Goal: Transaction & Acquisition: Download file/media

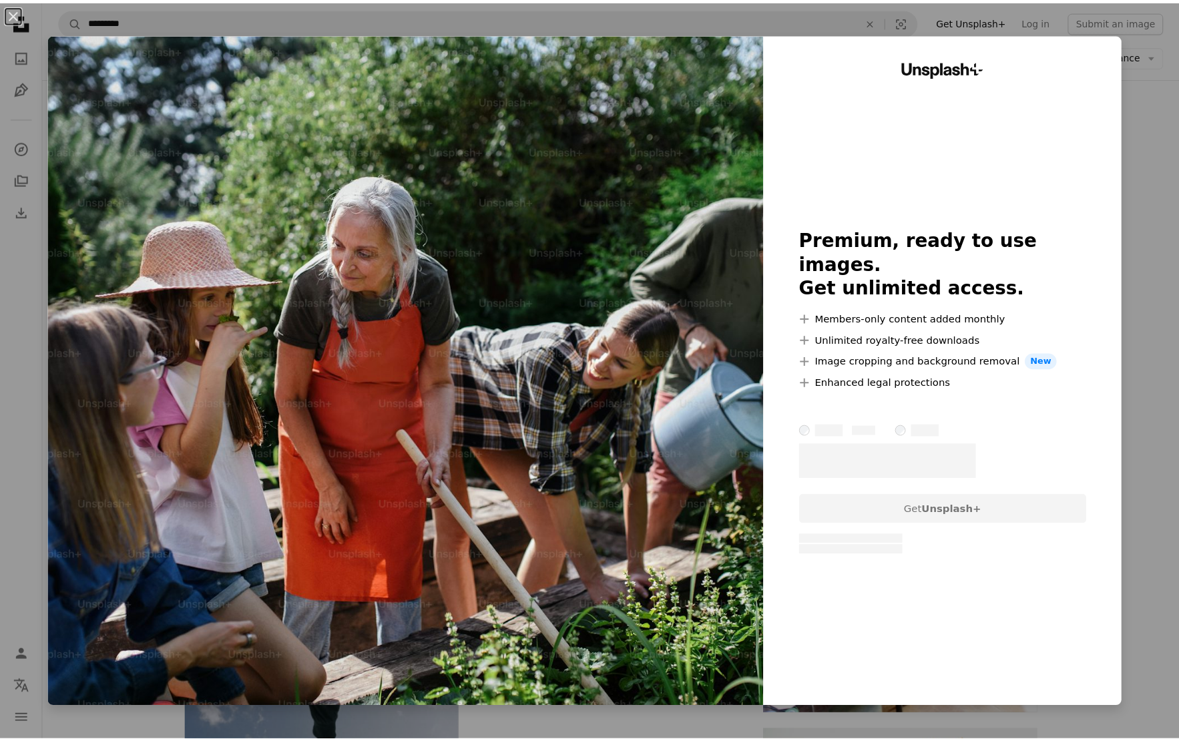
scroll to position [1048, 0]
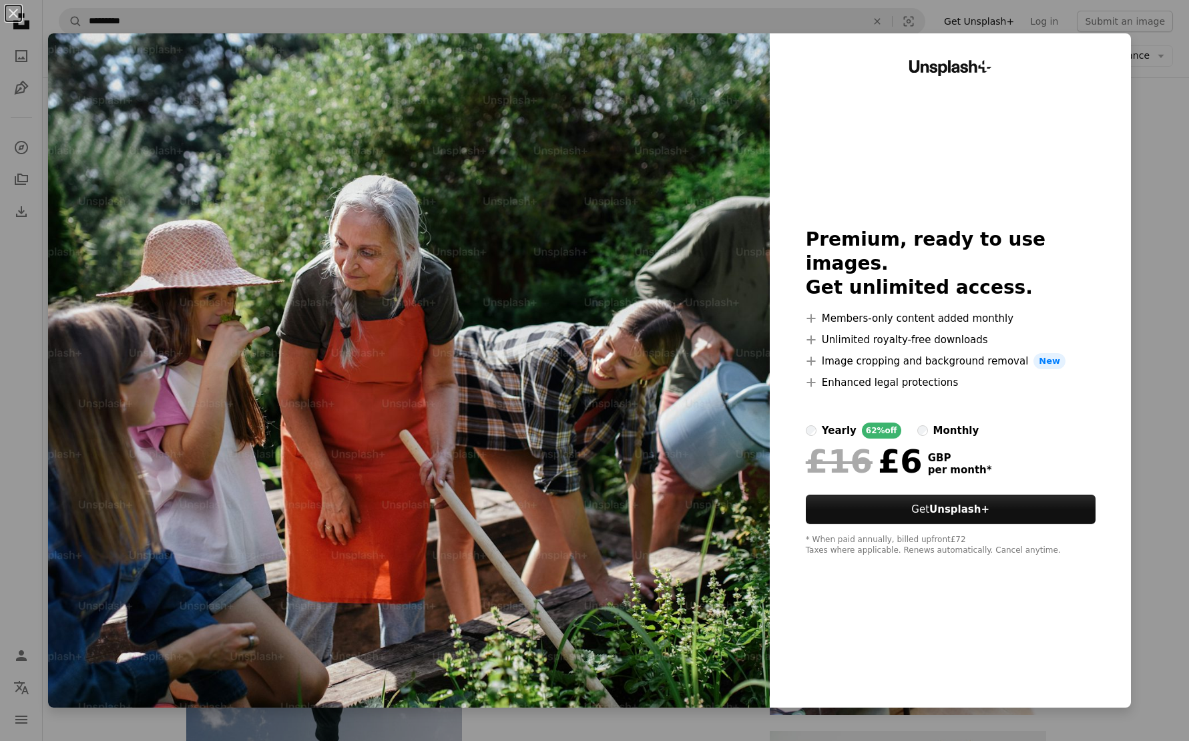
click at [1151, 129] on div "An X shape Unsplash+ Premium, ready to use images. Get unlimited access. A plus…" at bounding box center [594, 370] width 1189 height 741
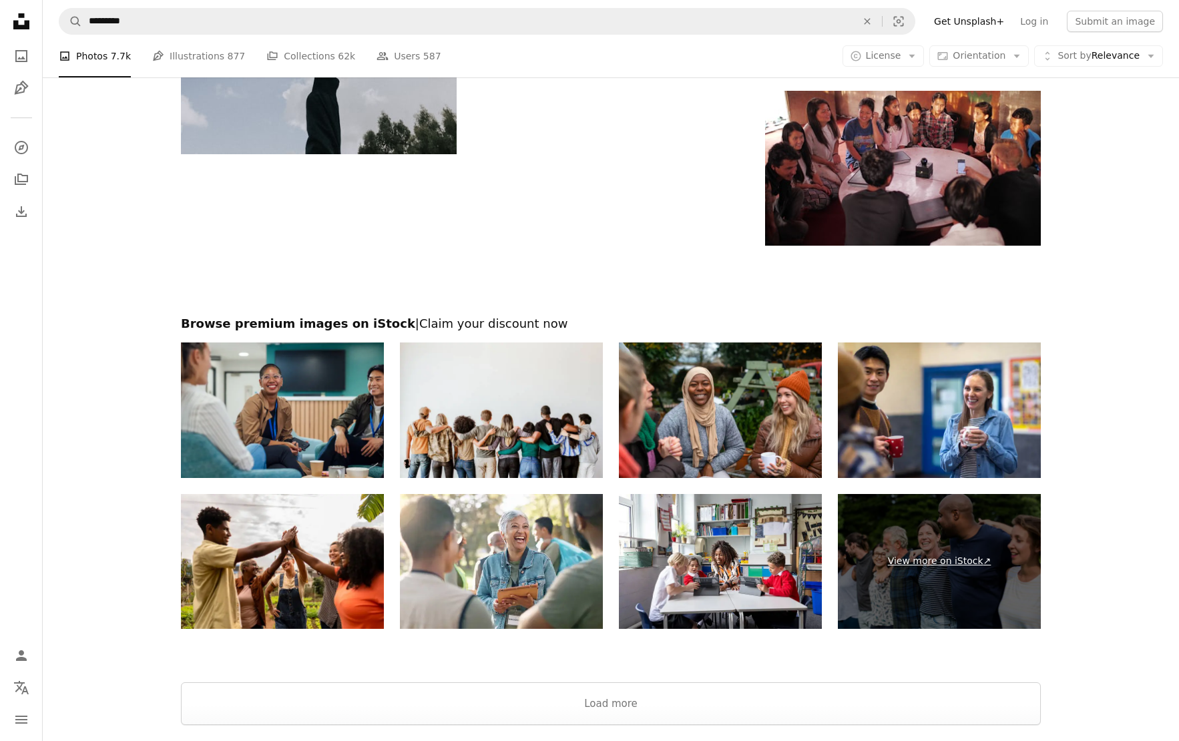
scroll to position [2058, 0]
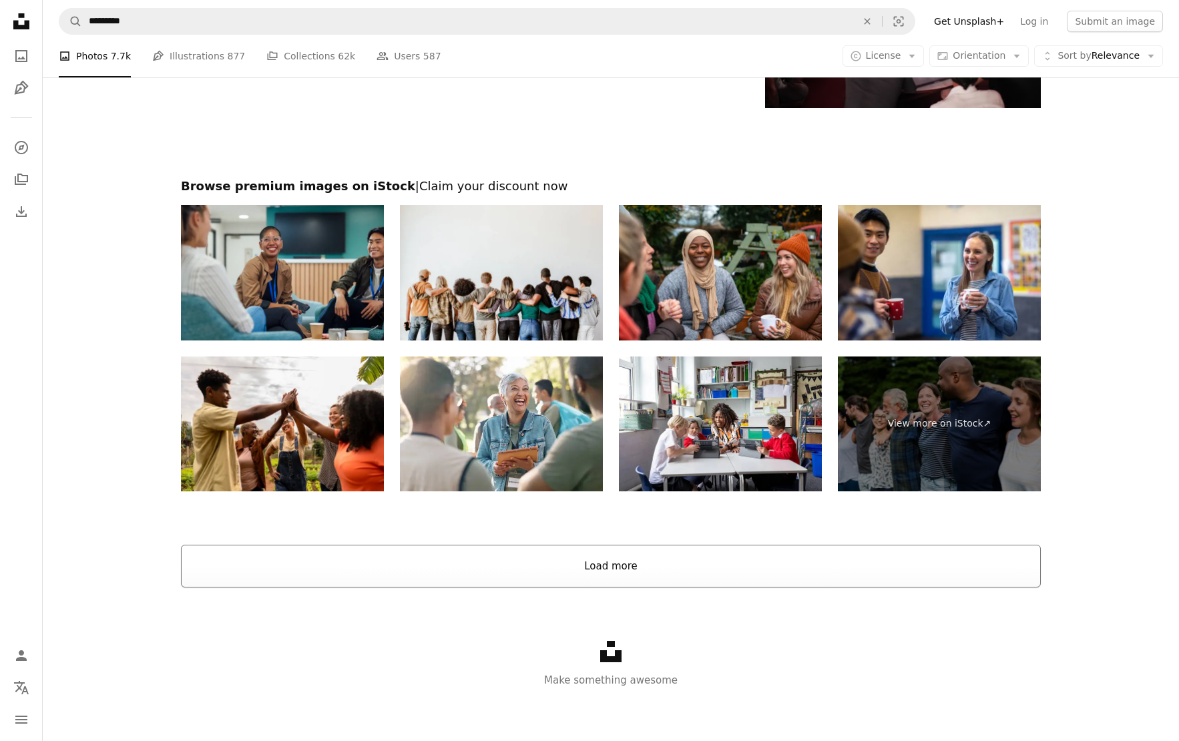
click at [632, 557] on button "Load more" at bounding box center [611, 566] width 860 height 43
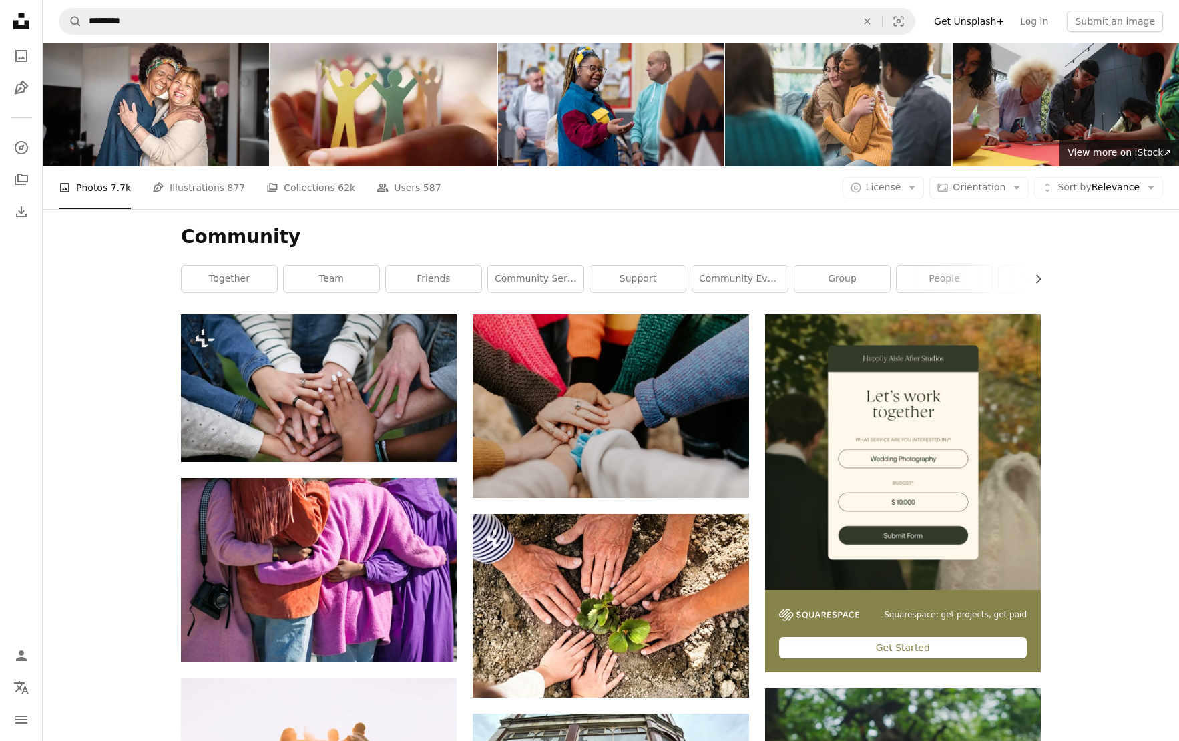
scroll to position [0, 0]
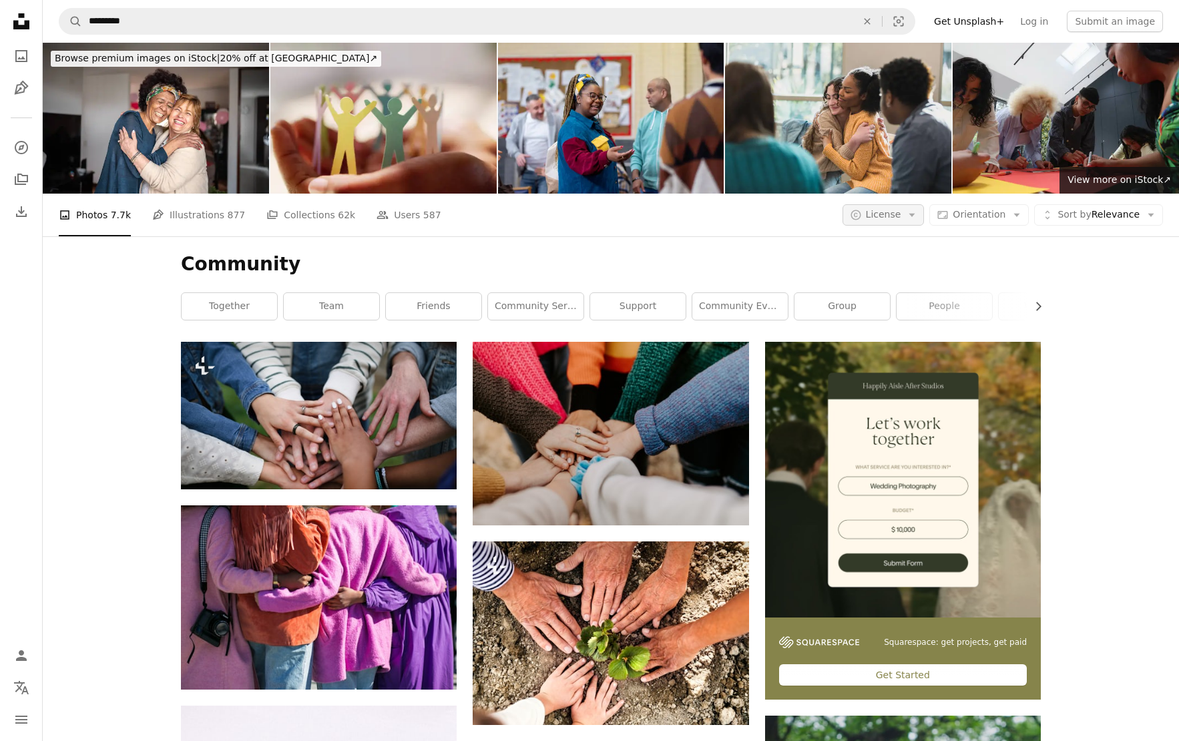
click at [880, 220] on span "License" at bounding box center [883, 214] width 35 height 13
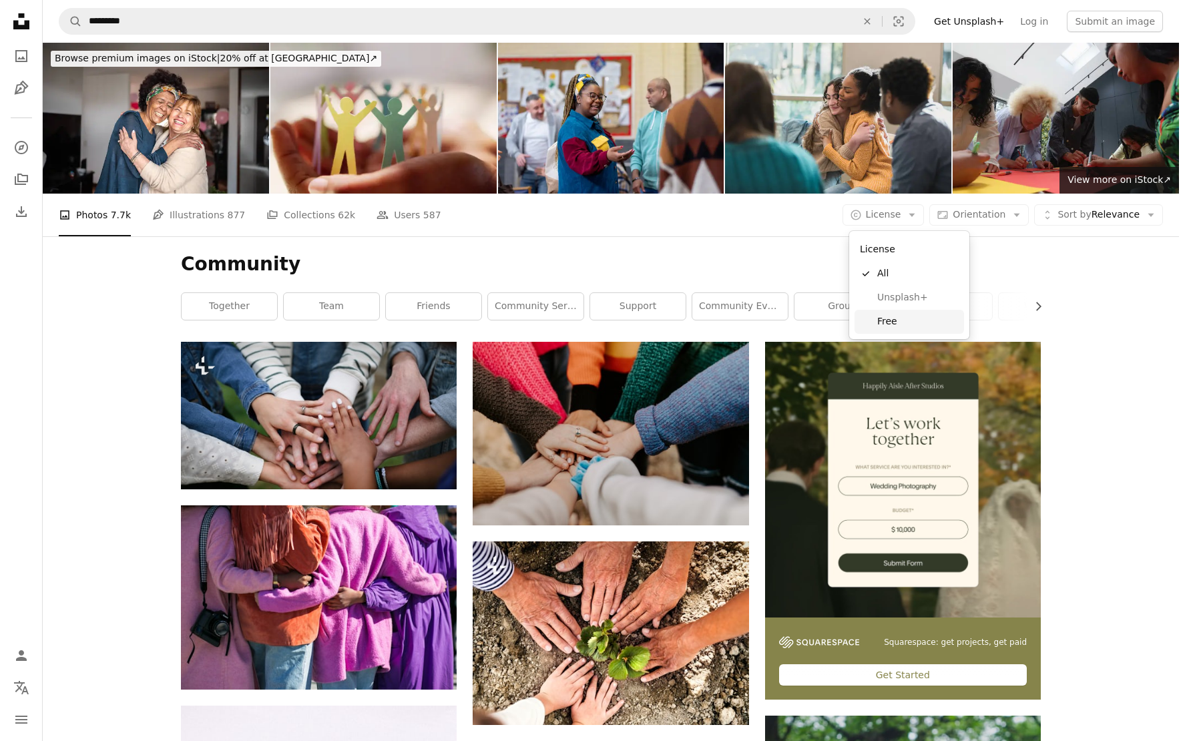
click at [896, 319] on span "Free" at bounding box center [917, 321] width 81 height 13
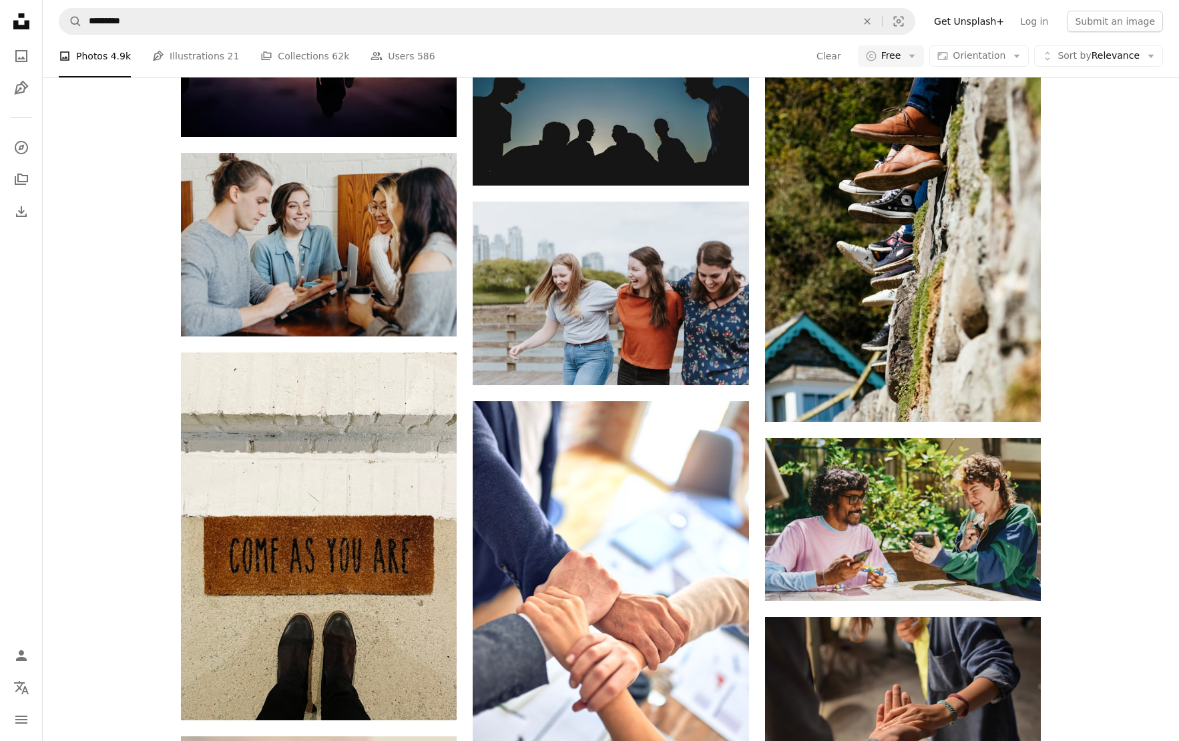
scroll to position [2984, 0]
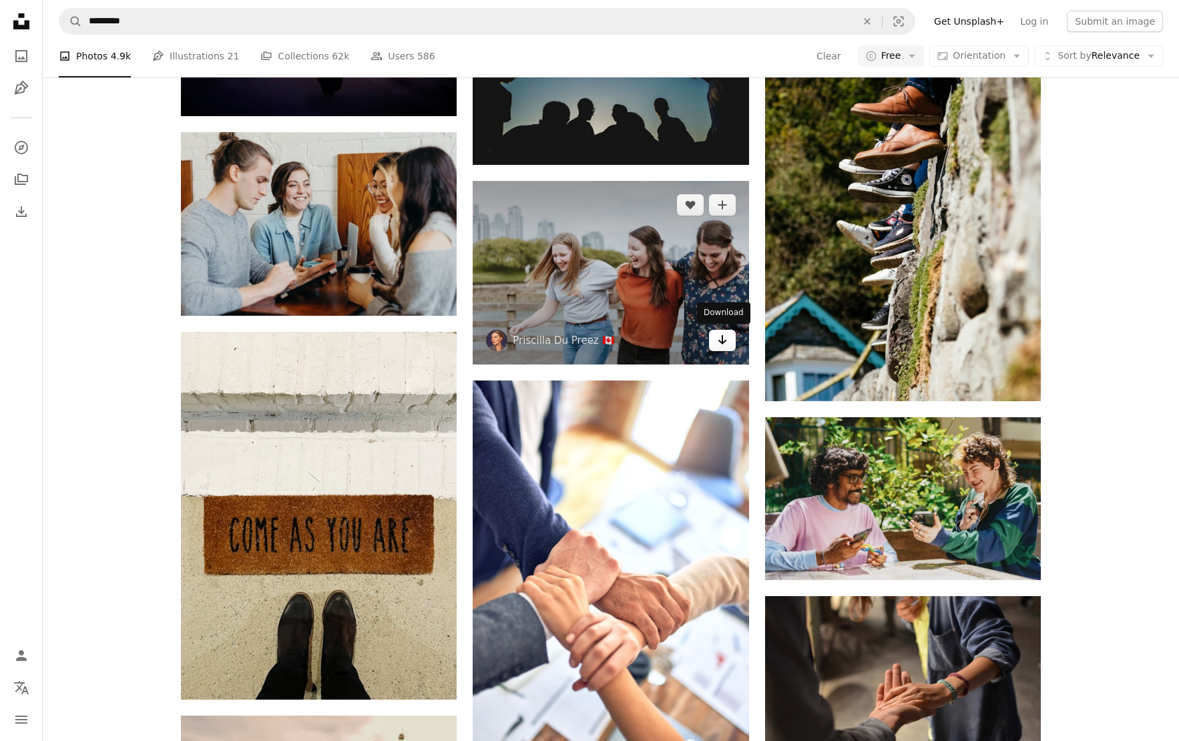
click at [723, 340] on icon "Arrow pointing down" at bounding box center [722, 340] width 11 height 16
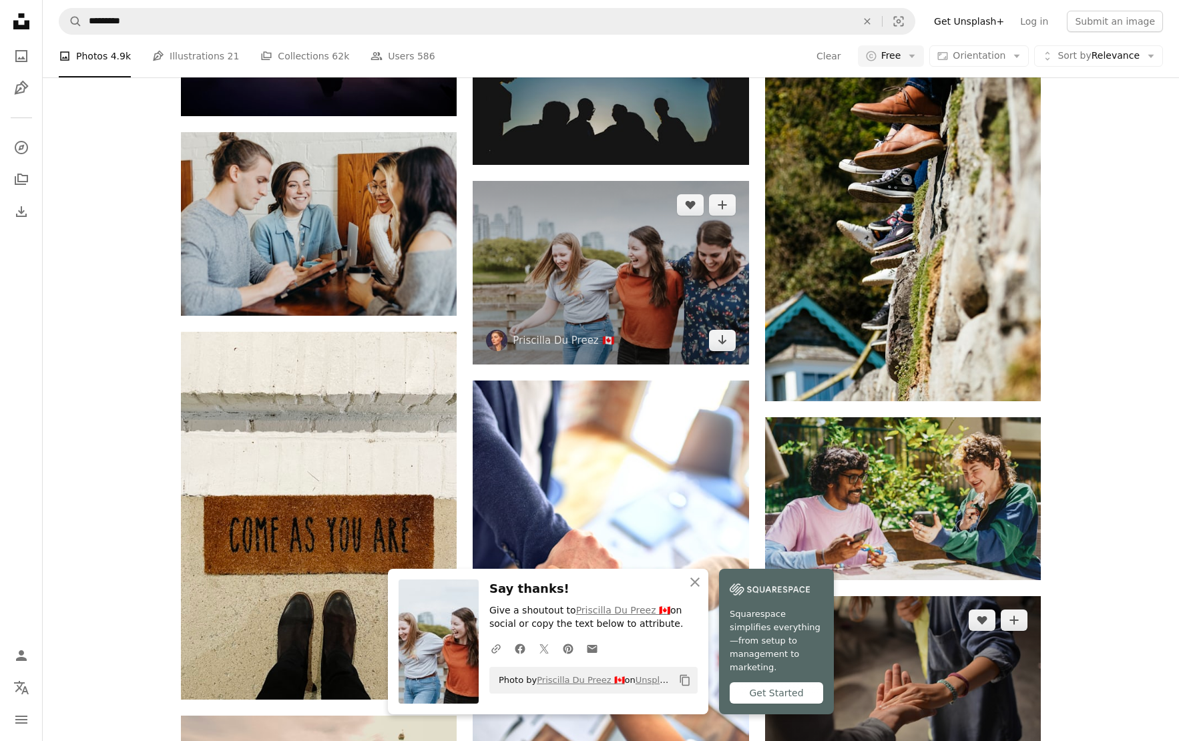
scroll to position [3217, 0]
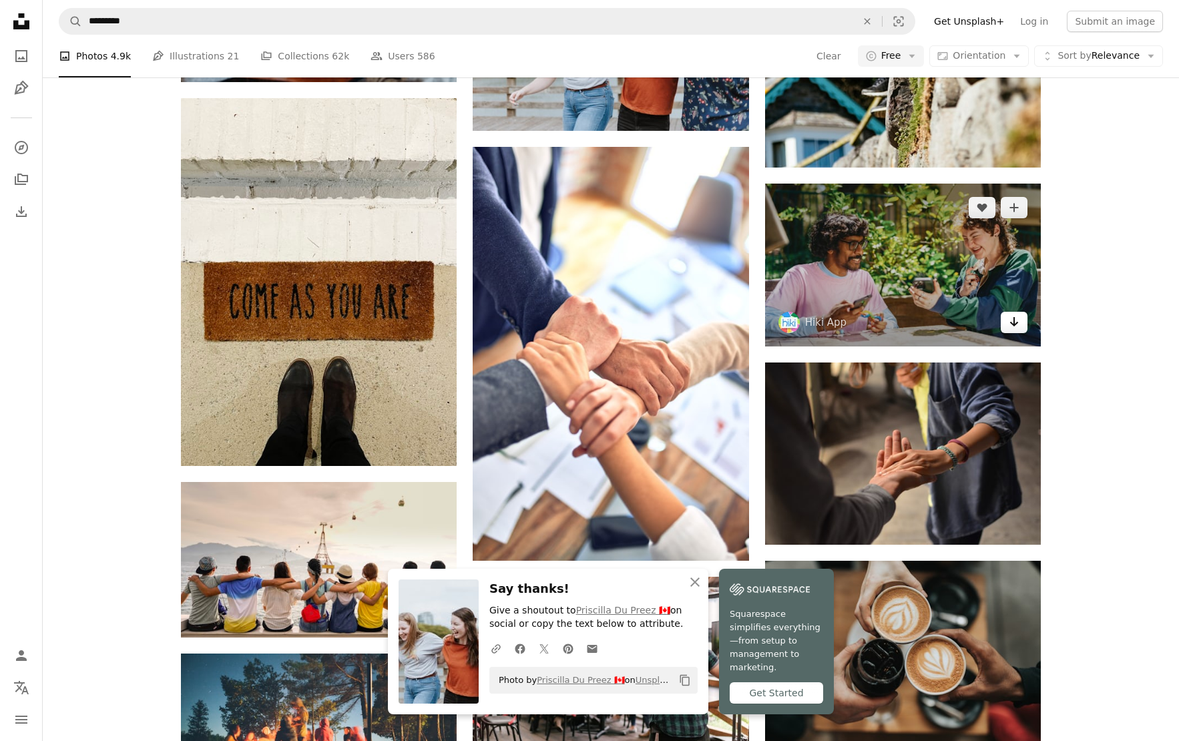
click at [1011, 322] on icon "Download" at bounding box center [1014, 321] width 9 height 9
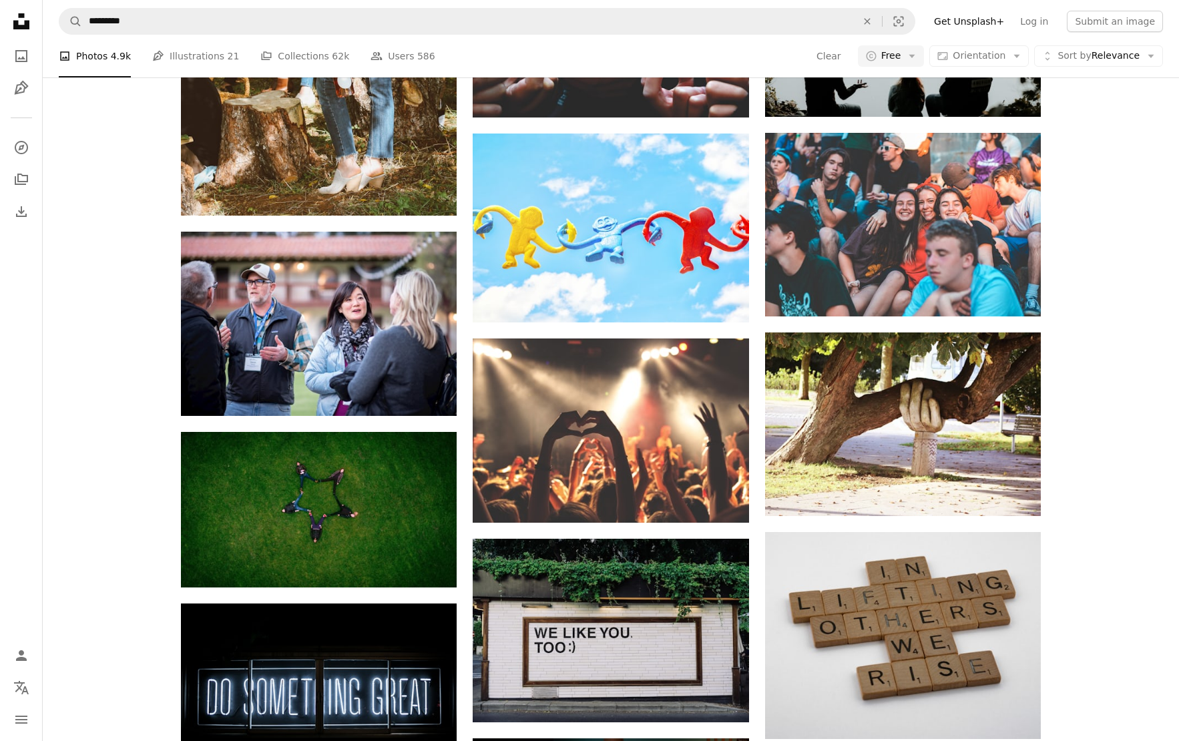
scroll to position [5644, 0]
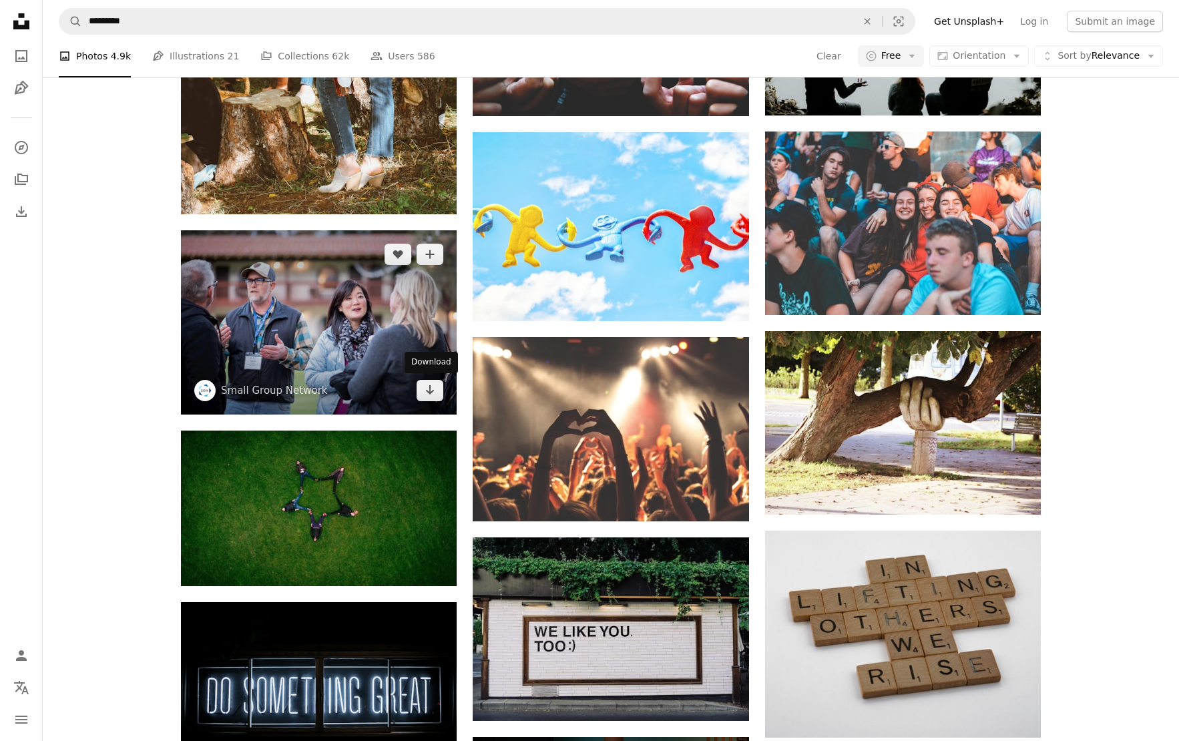
drag, startPoint x: 429, startPoint y: 388, endPoint x: 464, endPoint y: 400, distance: 36.7
click at [429, 388] on icon "Download" at bounding box center [430, 389] width 9 height 9
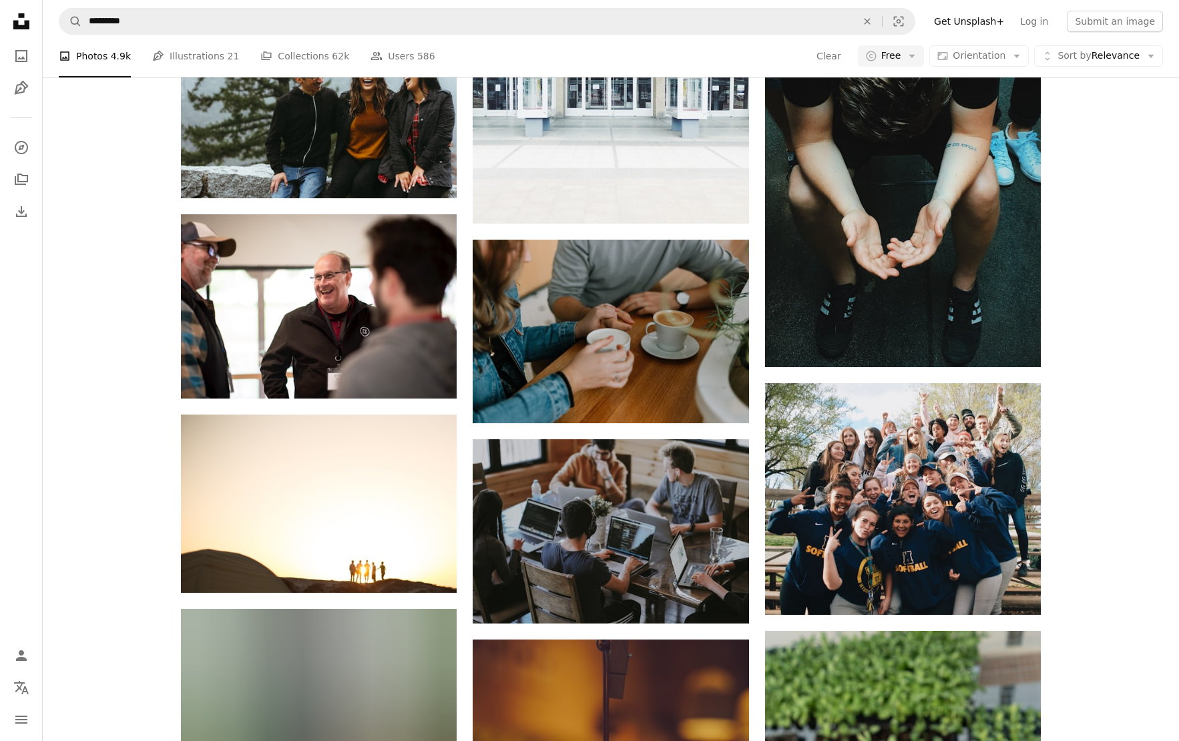
scroll to position [10533, 0]
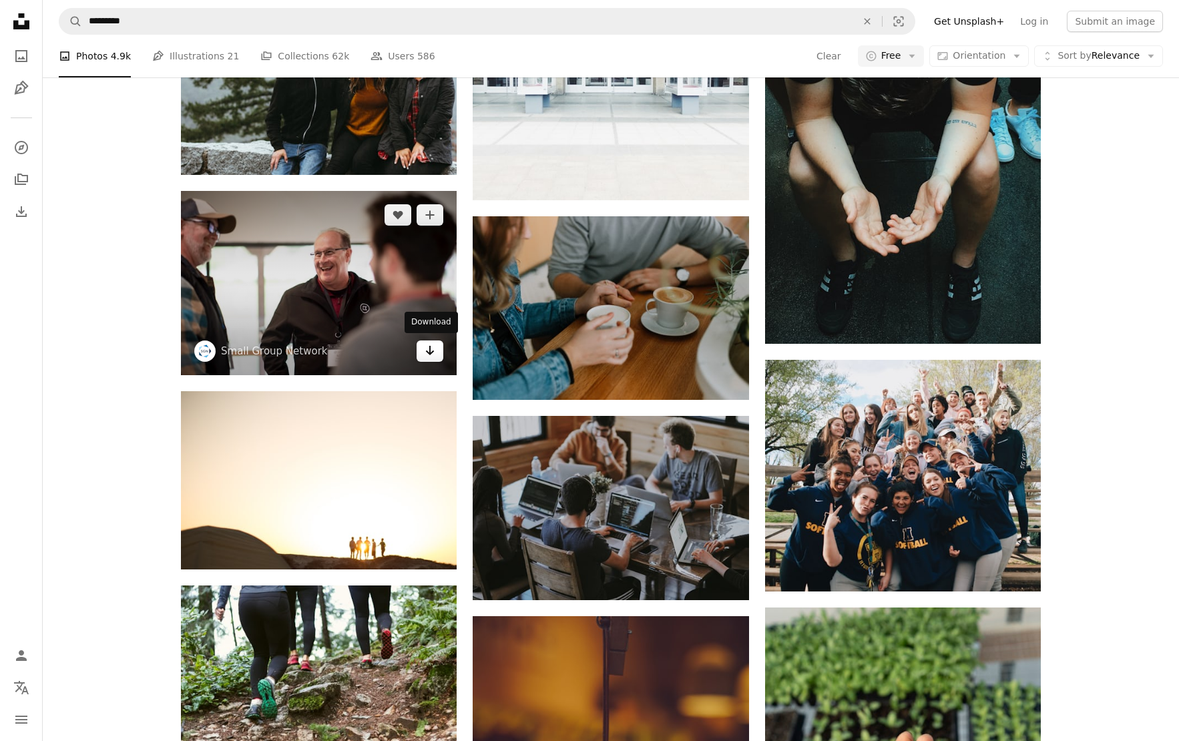
click at [431, 351] on icon "Download" at bounding box center [430, 350] width 9 height 9
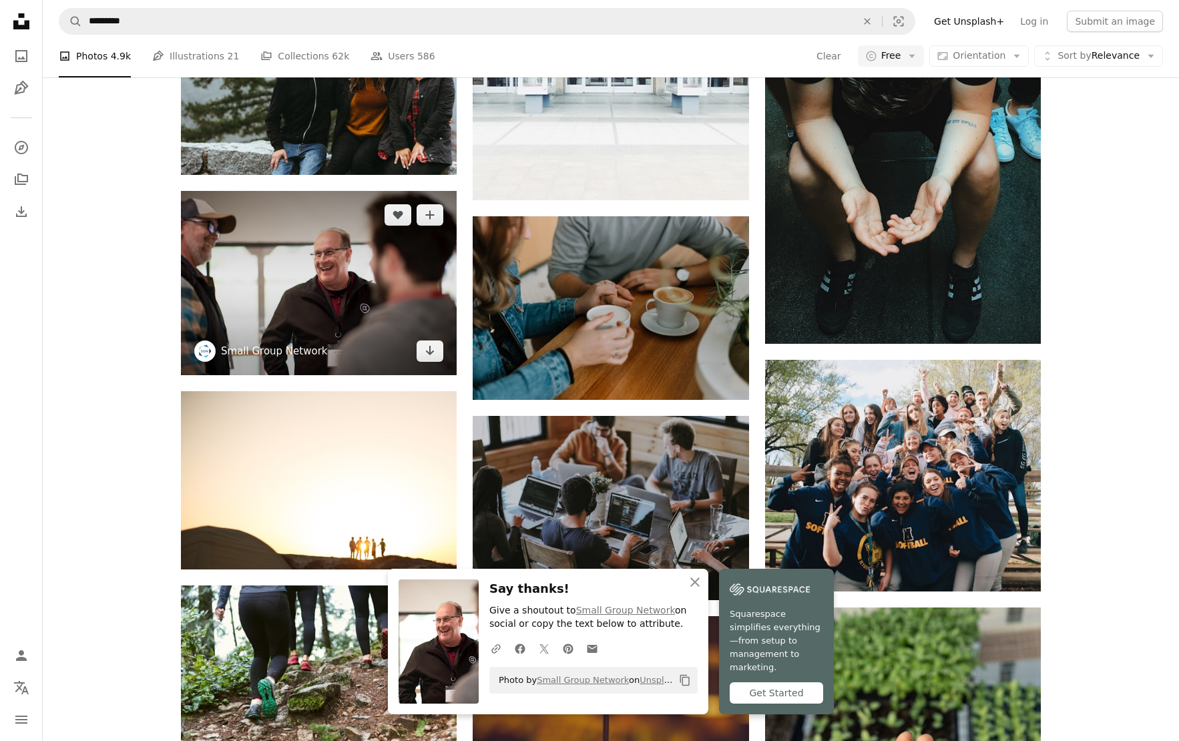
click at [265, 351] on link "Small Group Network" at bounding box center [274, 350] width 107 height 13
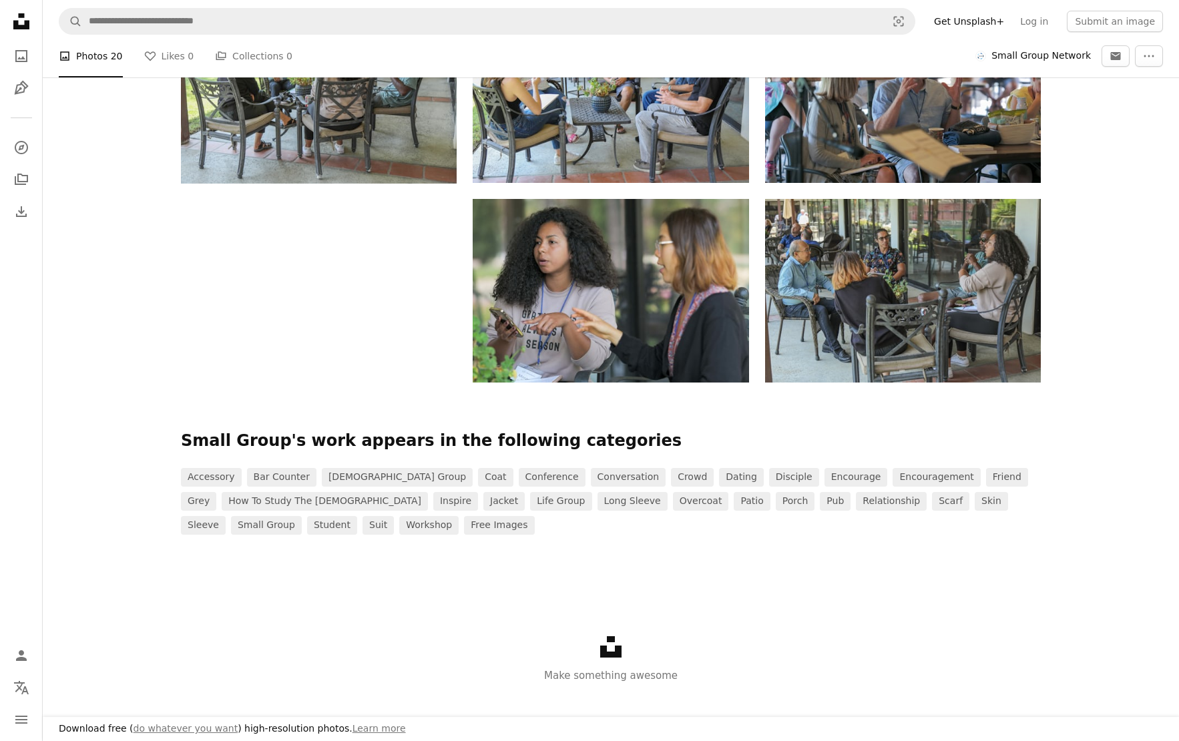
scroll to position [1374, 0]
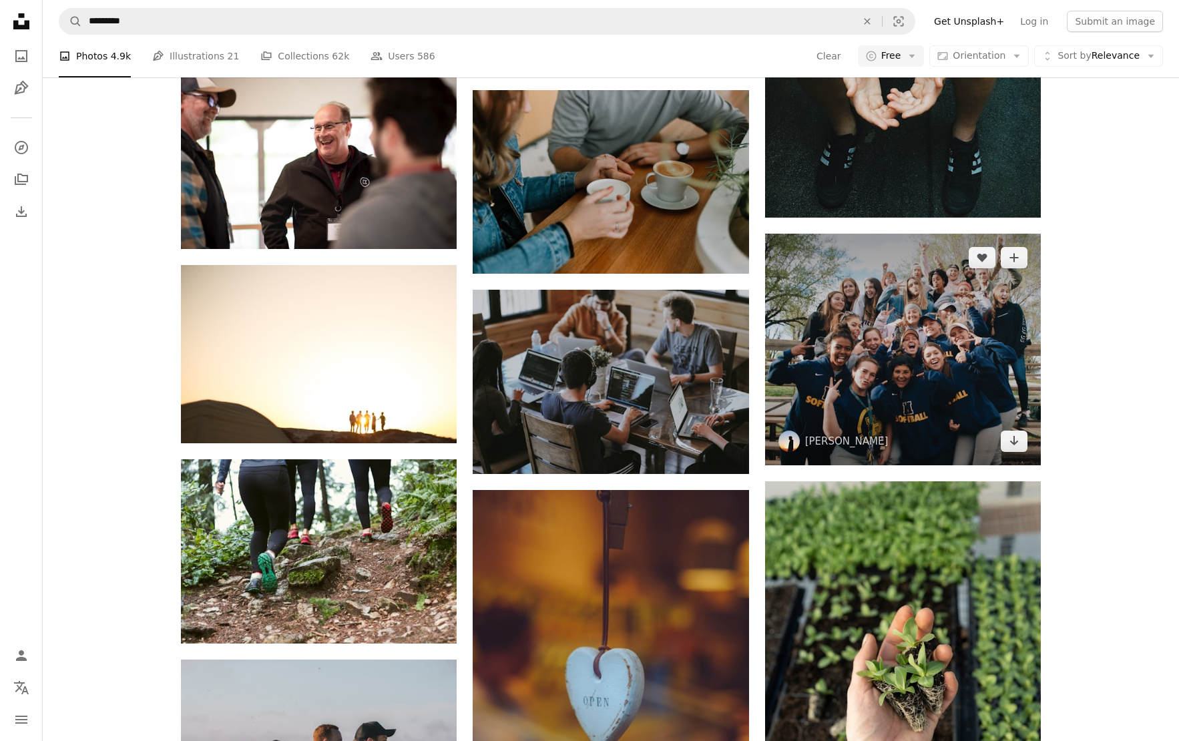
scroll to position [10673, 0]
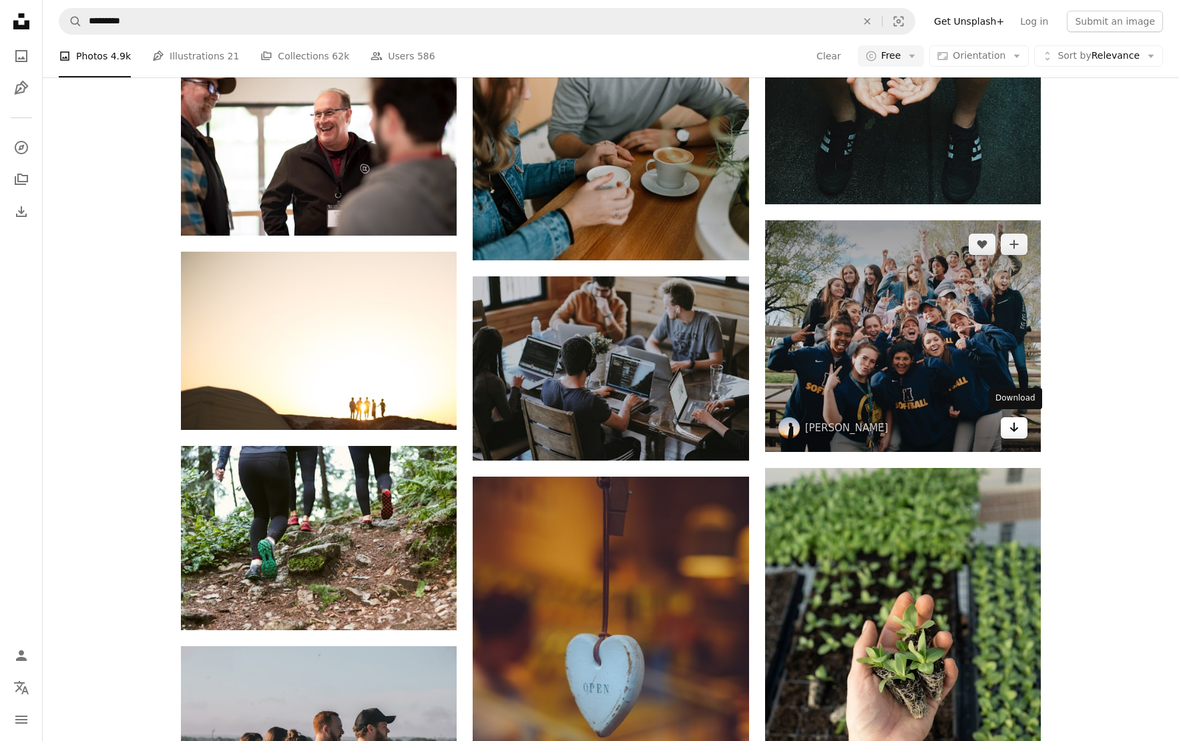
click at [1013, 427] on icon "Download" at bounding box center [1014, 426] width 9 height 9
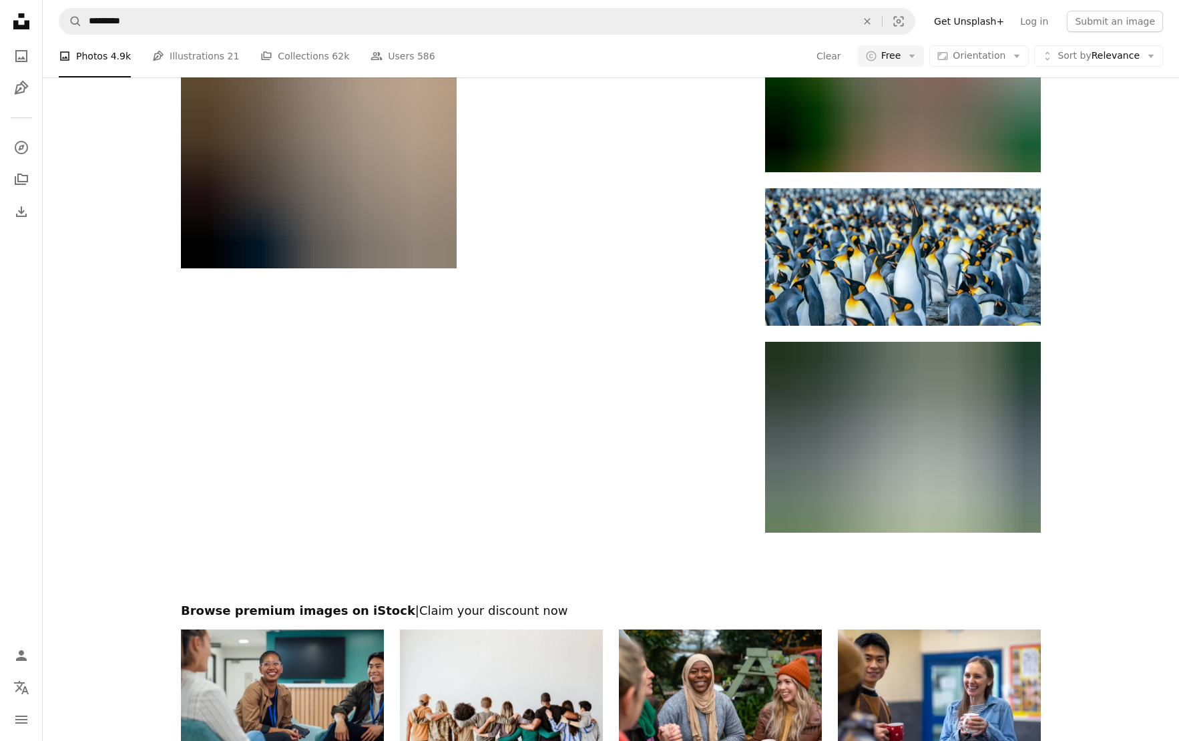
scroll to position [13398, 0]
